Goal: Task Accomplishment & Management: Manage account settings

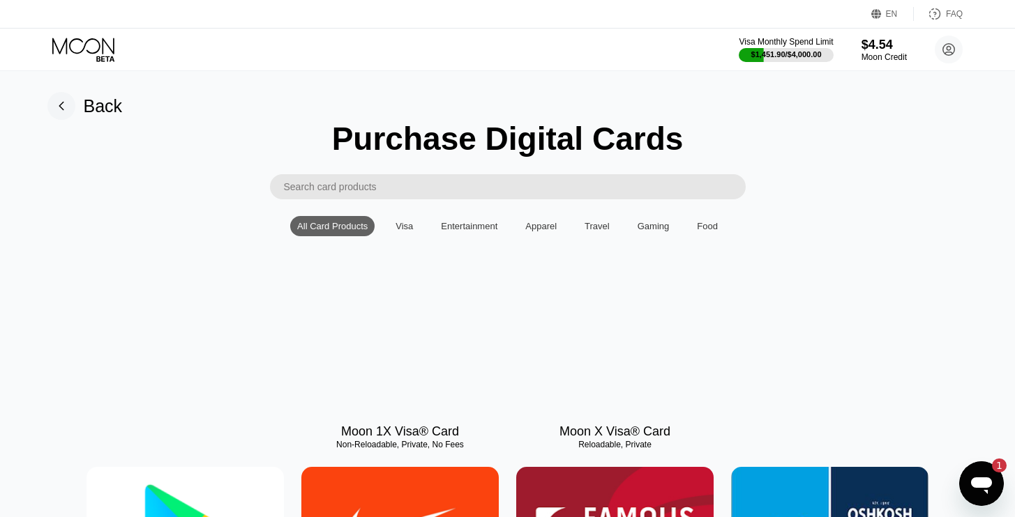
click at [90, 39] on icon at bounding box center [83, 46] width 62 height 16
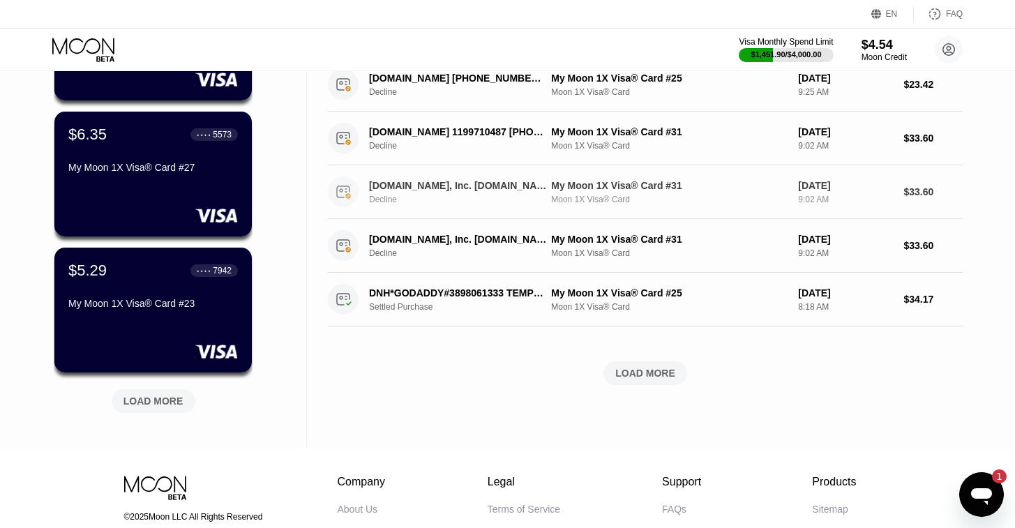
scroll to position [473, 0]
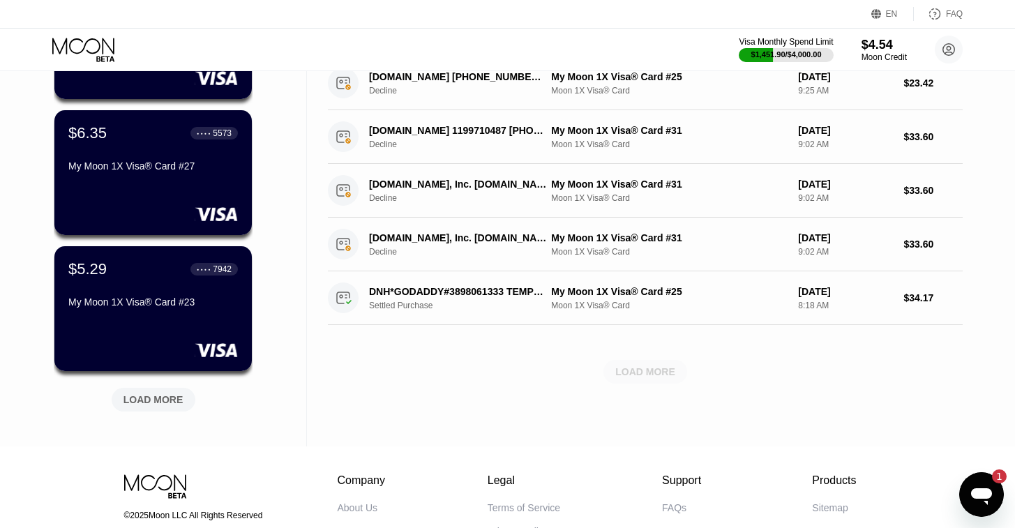
click at [632, 376] on div "LOAD MORE" at bounding box center [645, 371] width 60 height 13
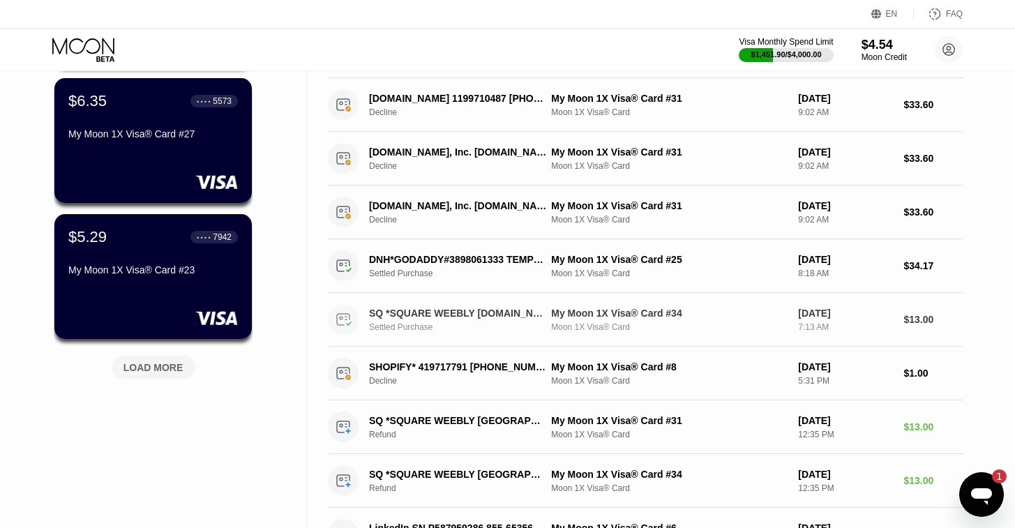
scroll to position [507, 0]
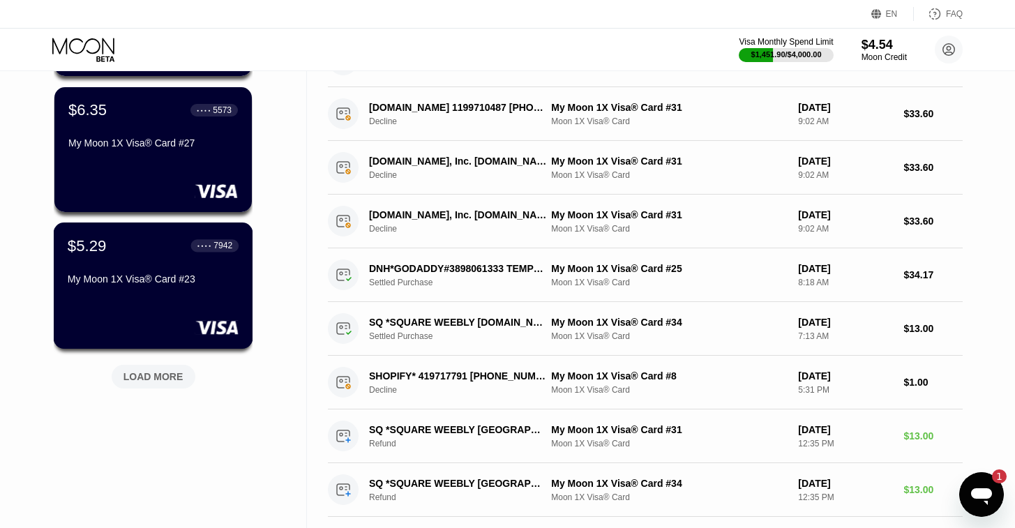
scroll to position [499, 0]
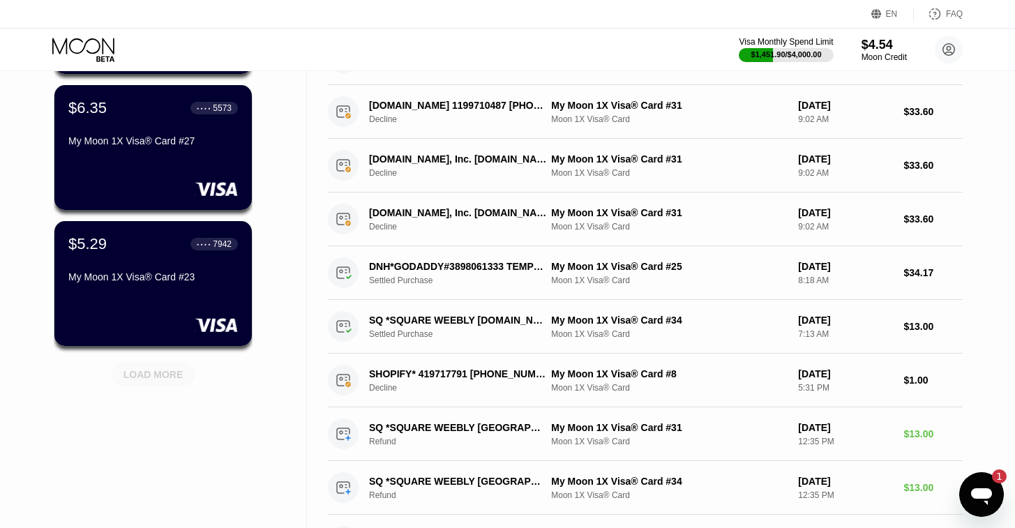
click at [167, 379] on div "LOAD MORE" at bounding box center [153, 374] width 60 height 13
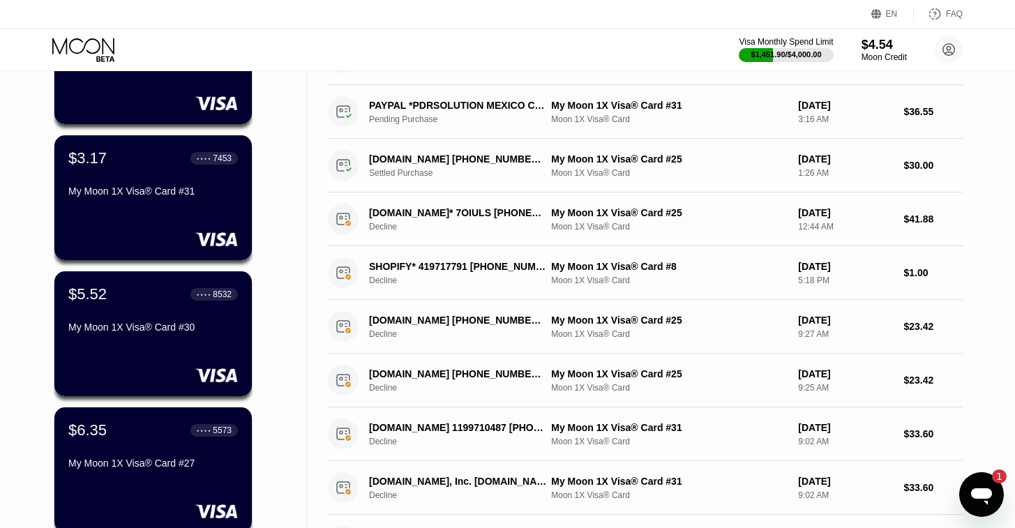
scroll to position [0, 0]
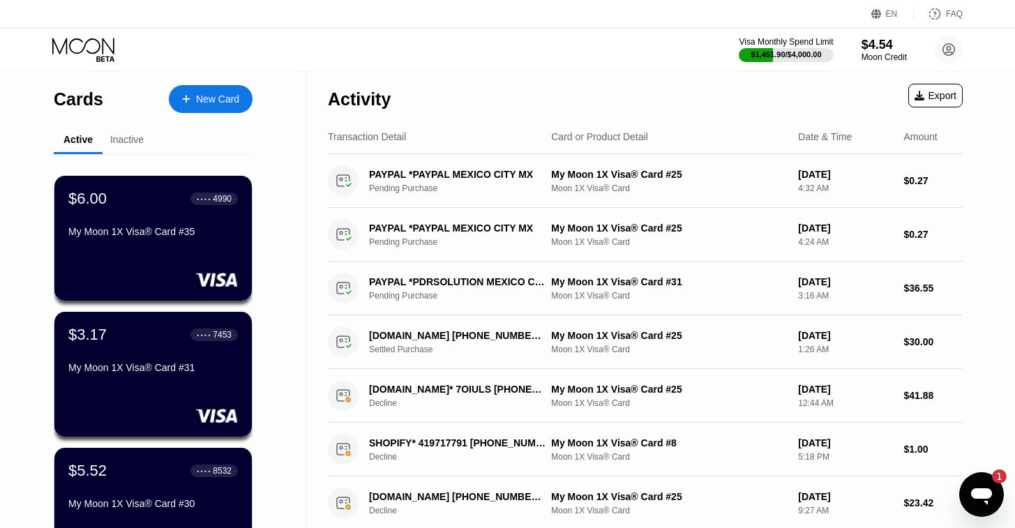
click at [123, 140] on div "Inactive" at bounding box center [126, 139] width 33 height 11
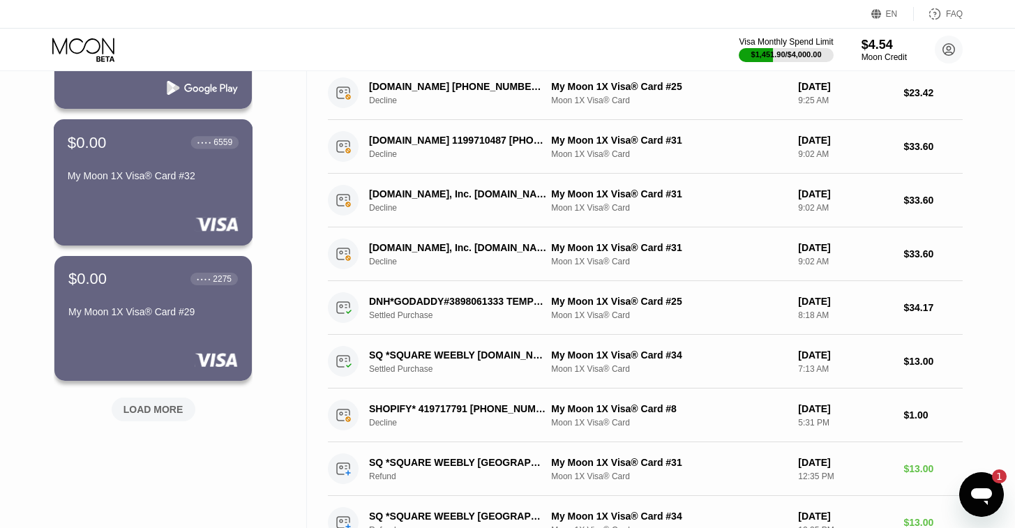
scroll to position [465, 0]
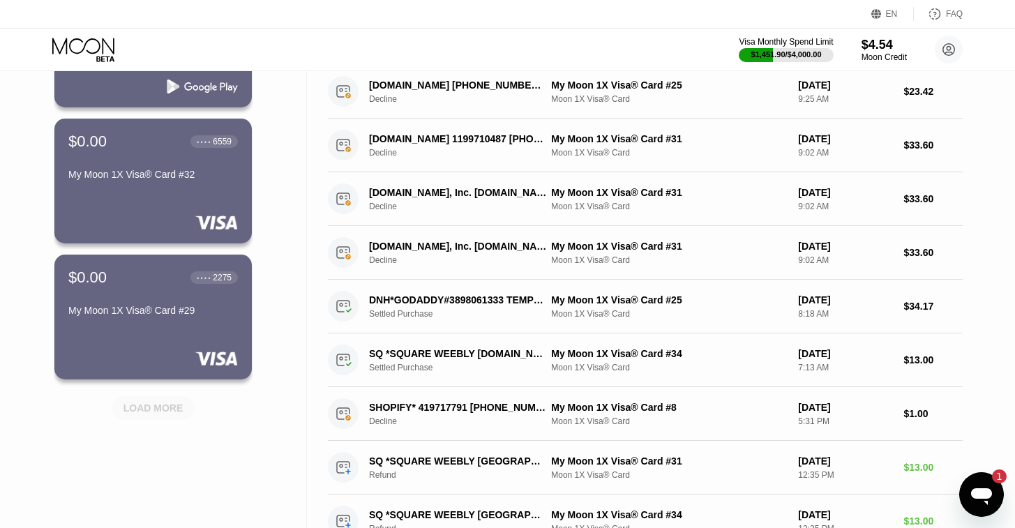
click at [157, 414] on div "LOAD MORE" at bounding box center [153, 408] width 60 height 13
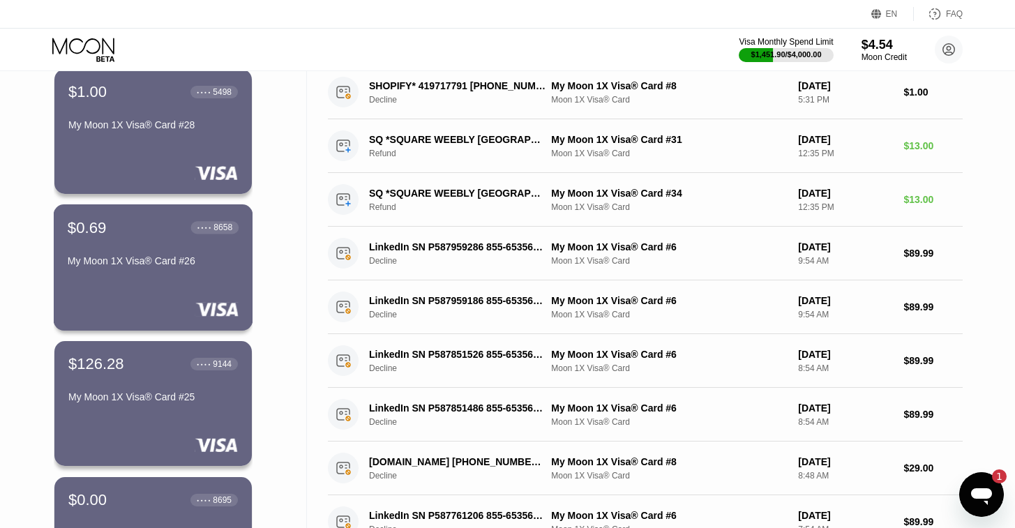
scroll to position [796, 0]
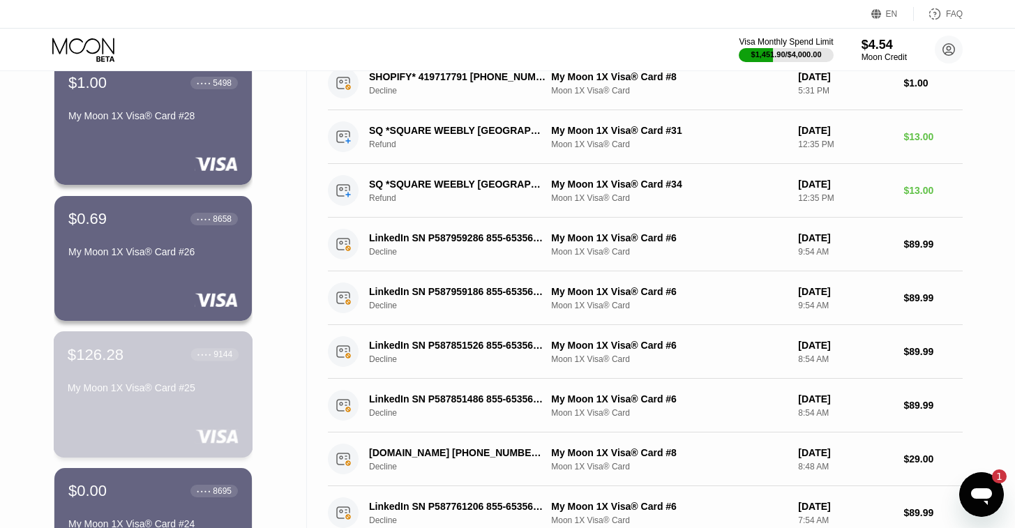
click at [157, 415] on div "$126.28 ● ● ● ● 9144 My Moon 1X Visa® Card #25" at bounding box center [153, 394] width 199 height 126
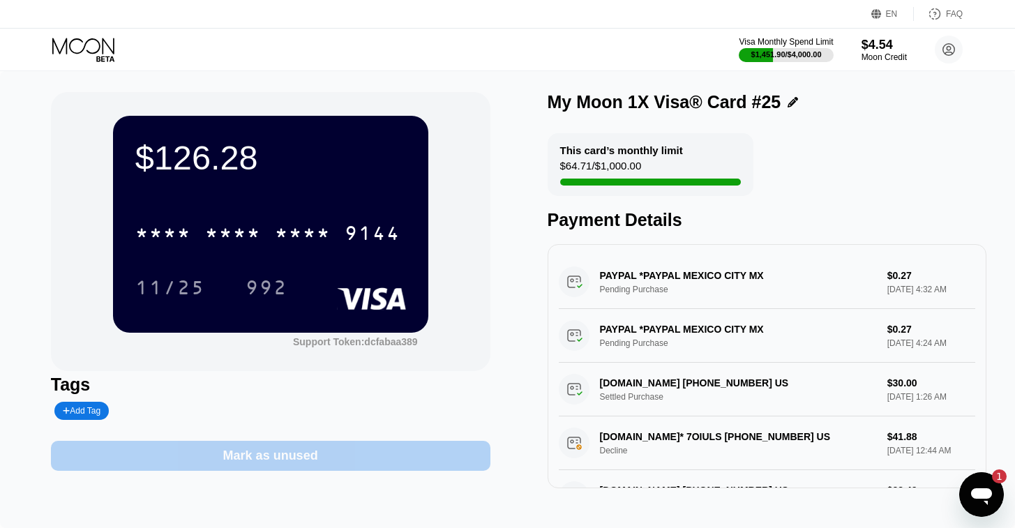
click at [266, 457] on div "Mark as unused" at bounding box center [270, 456] width 95 height 16
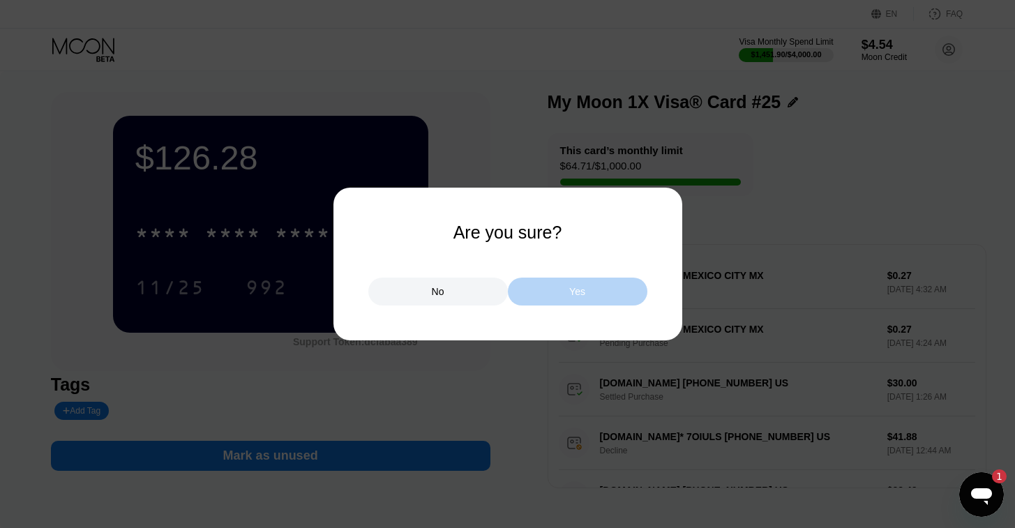
click at [561, 302] on div "Yes" at bounding box center [577, 292] width 139 height 28
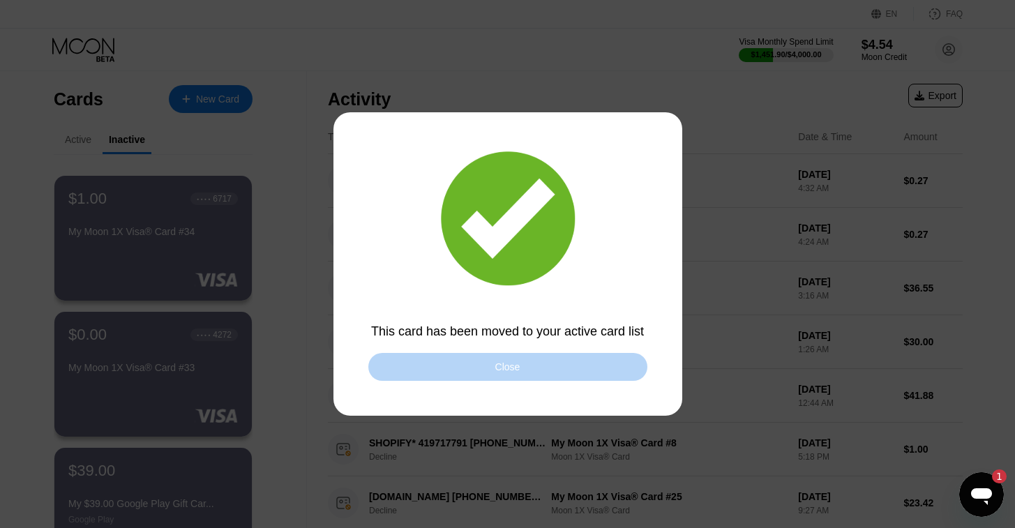
click at [422, 370] on div "Close" at bounding box center [507, 367] width 279 height 28
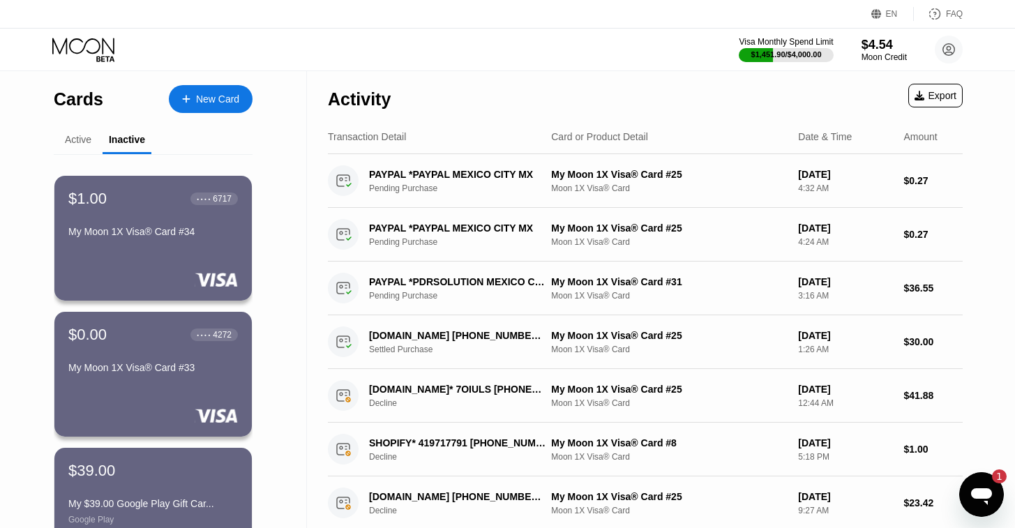
click at [71, 98] on div "Cards" at bounding box center [79, 99] width 50 height 20
click at [75, 139] on div "Active" at bounding box center [78, 139] width 26 height 11
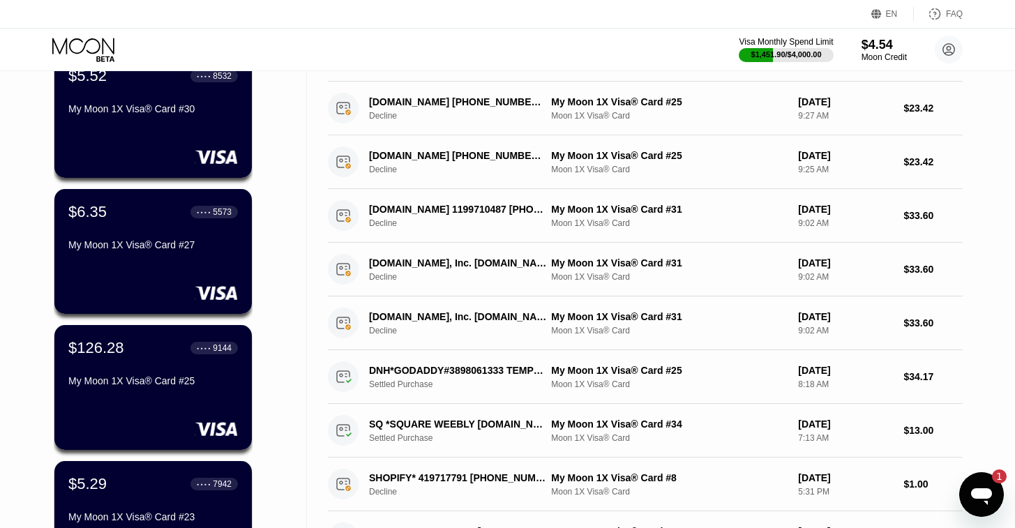
scroll to position [395, 0]
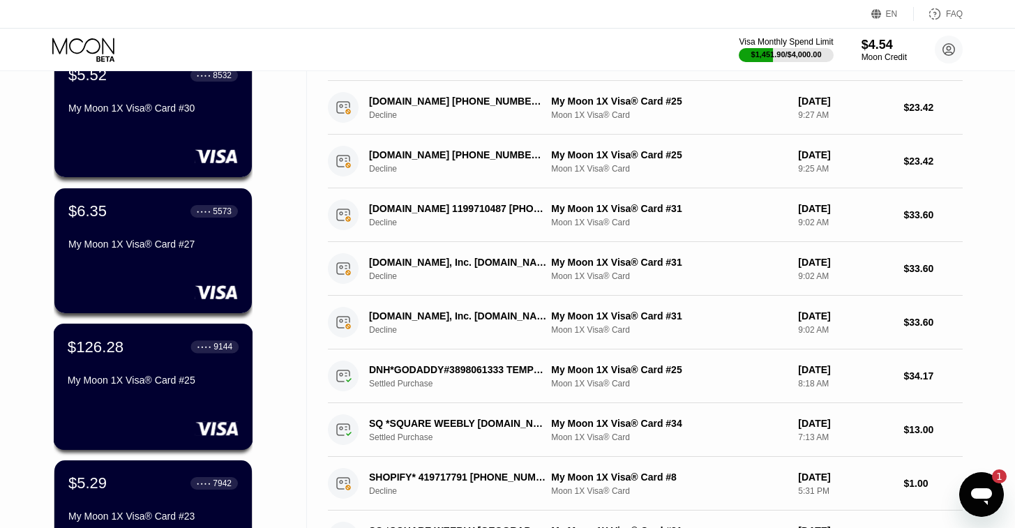
click at [159, 372] on div "$126.28 ● ● ● ● 9144 My Moon 1X Visa® Card #25" at bounding box center [153, 365] width 171 height 54
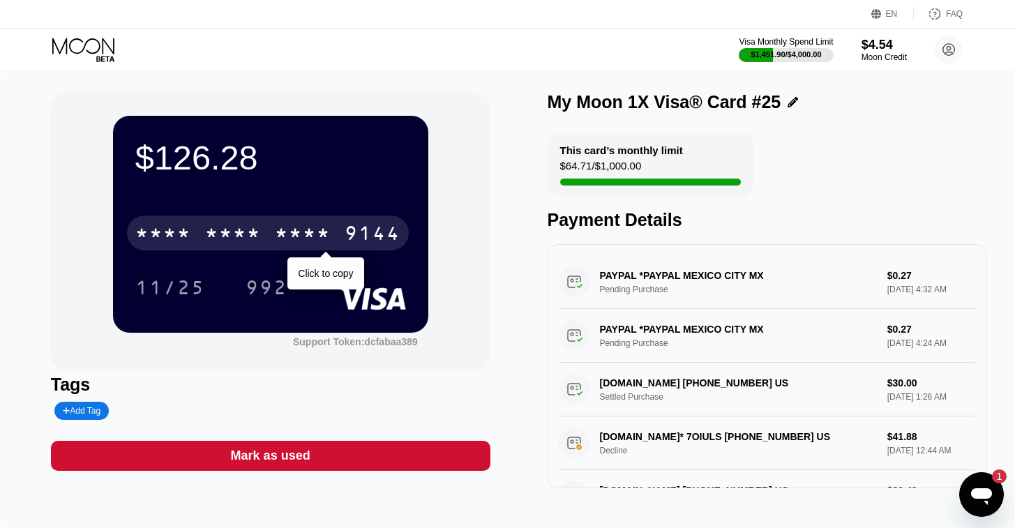
click at [362, 237] on div "9144" at bounding box center [372, 235] width 56 height 22
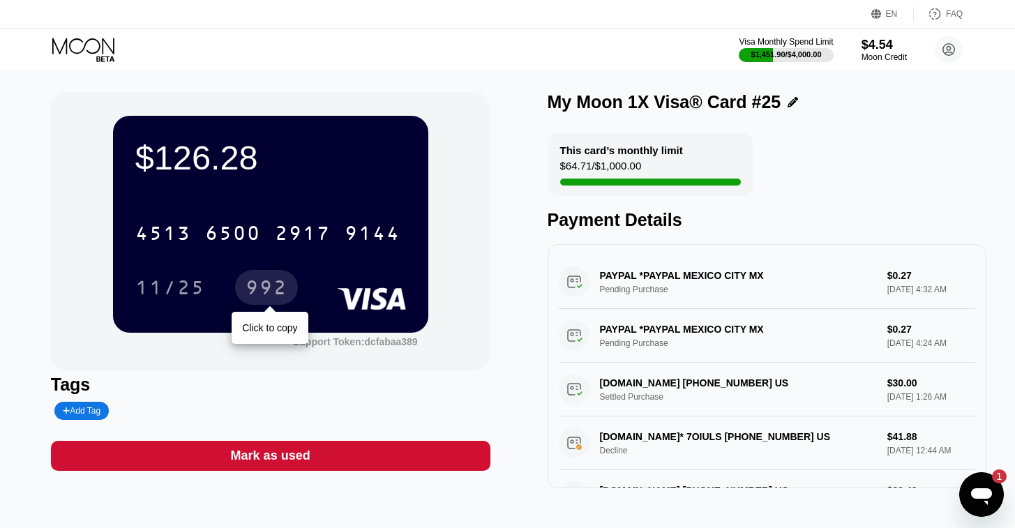
click at [268, 293] on div "992" at bounding box center [266, 289] width 42 height 22
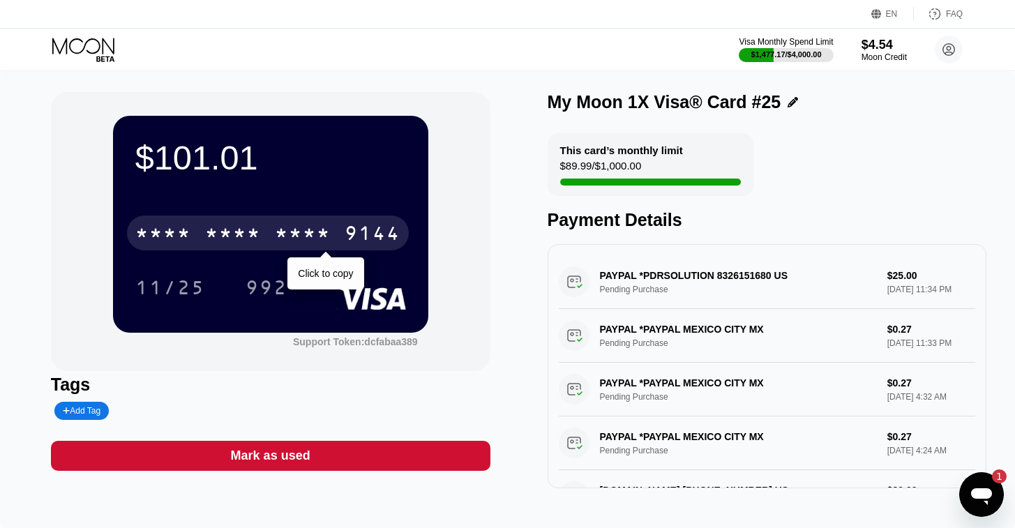
click at [321, 232] on div "* * * *" at bounding box center [303, 235] width 56 height 22
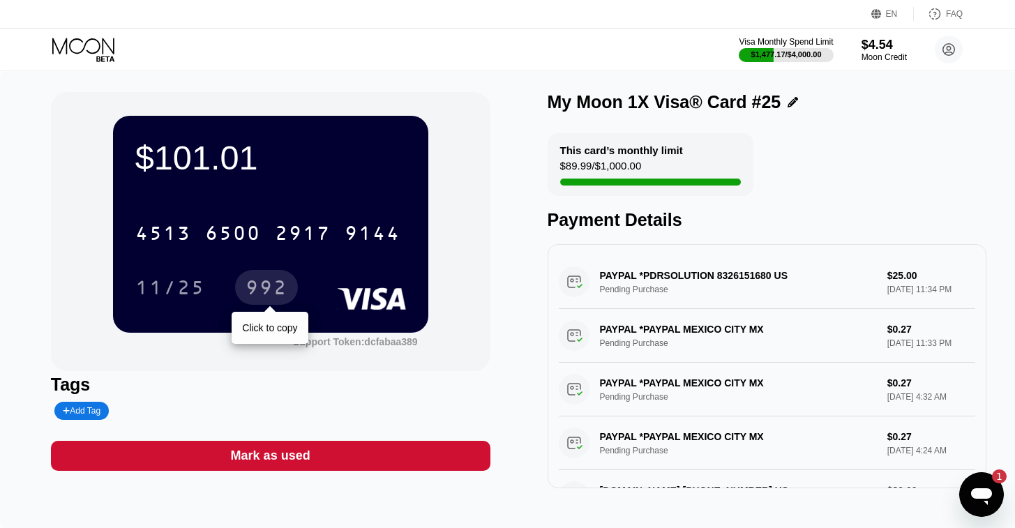
click at [257, 289] on div "992" at bounding box center [266, 289] width 42 height 22
